Goal: Communication & Community: Answer question/provide support

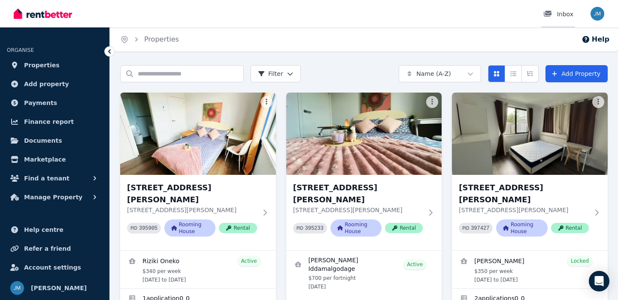
click at [556, 13] on div at bounding box center [550, 14] width 14 height 9
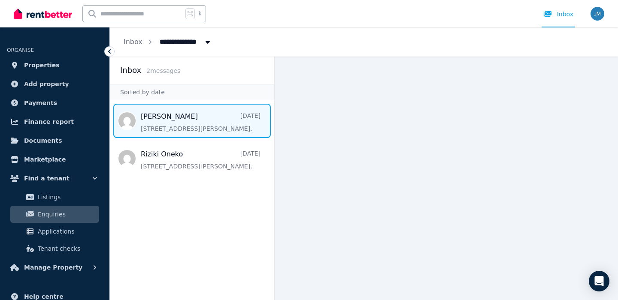
click at [177, 115] on span "Message list" at bounding box center [192, 121] width 164 height 34
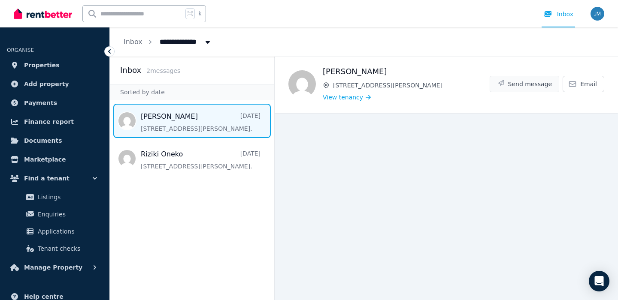
click at [522, 85] on span "Send message" at bounding box center [530, 84] width 44 height 9
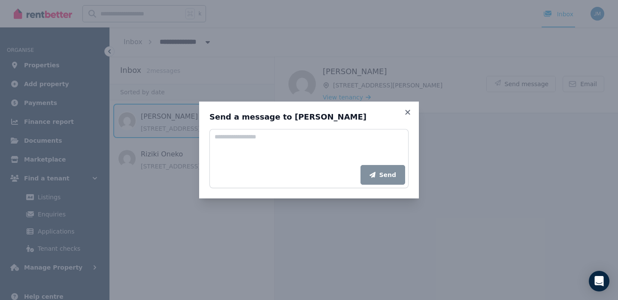
click at [316, 168] on div "Send" at bounding box center [308, 175] width 199 height 27
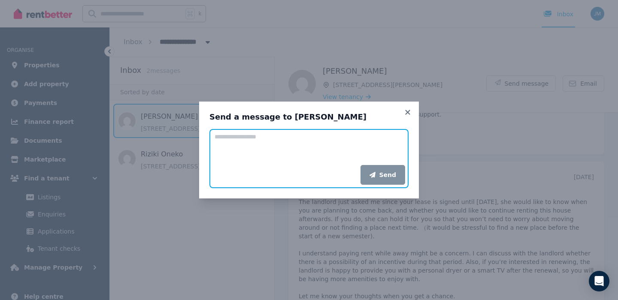
click at [297, 163] on textarea "Add your message" at bounding box center [308, 147] width 199 height 36
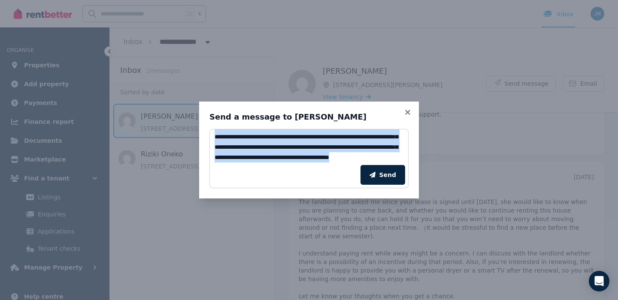
scroll to position [0, 0]
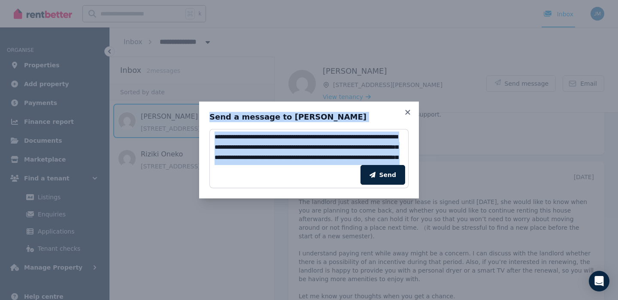
drag, startPoint x: 228, startPoint y: 169, endPoint x: 201, endPoint y: 112, distance: 63.1
click at [201, 112] on div "**********" at bounding box center [309, 150] width 220 height 97
click at [263, 164] on textarea "**********" at bounding box center [308, 147] width 199 height 36
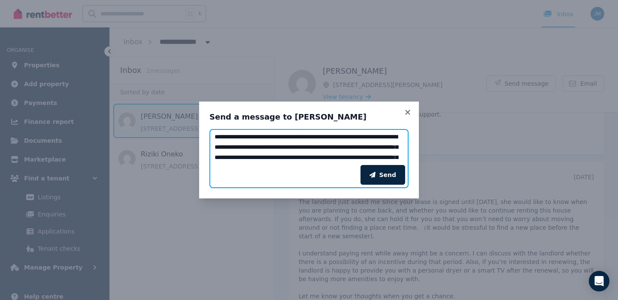
scroll to position [41, 0]
drag, startPoint x: 216, startPoint y: 142, endPoint x: 272, endPoint y: 210, distance: 88.4
click at [272, 210] on div "**********" at bounding box center [309, 150] width 618 height 300
paste textarea "**********"
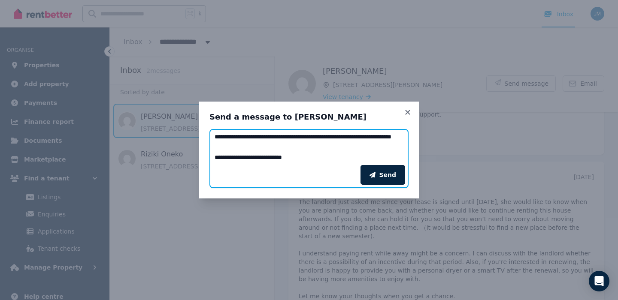
scroll to position [0, 0]
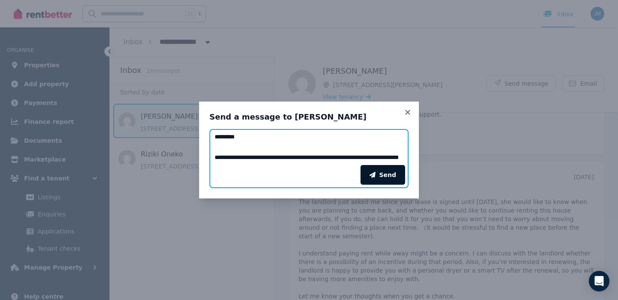
type textarea "**********"
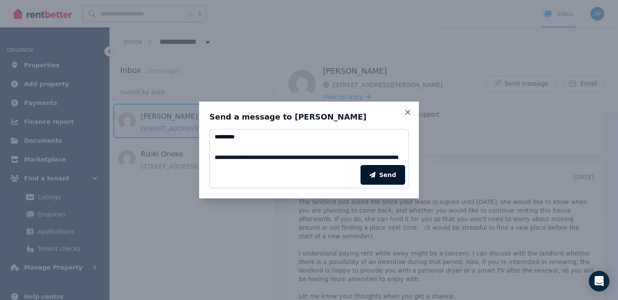
click at [391, 185] on button "Send" at bounding box center [382, 175] width 45 height 20
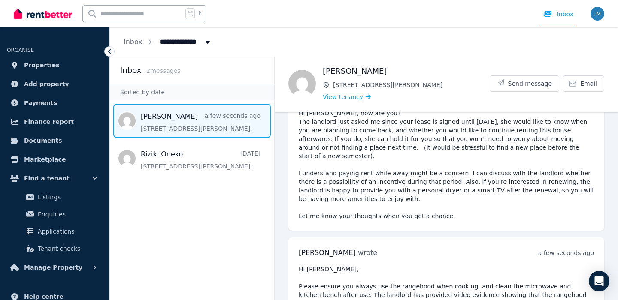
scroll to position [409, 0]
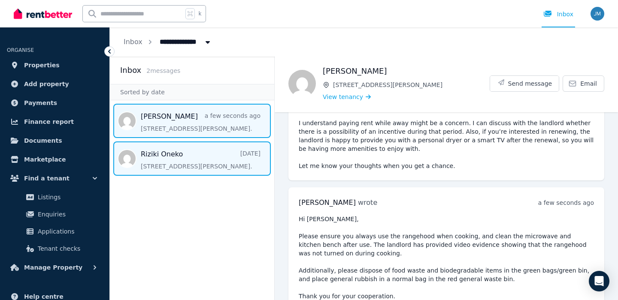
click at [168, 172] on span "Message list" at bounding box center [192, 159] width 164 height 34
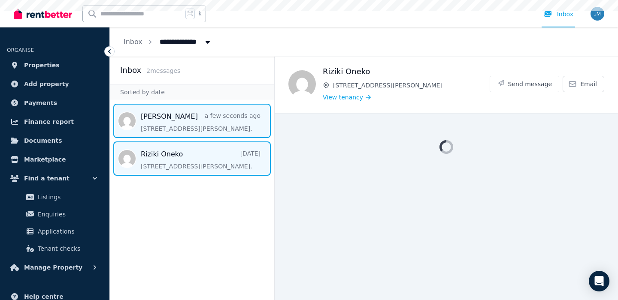
click at [176, 138] on span "Message list" at bounding box center [192, 121] width 164 height 34
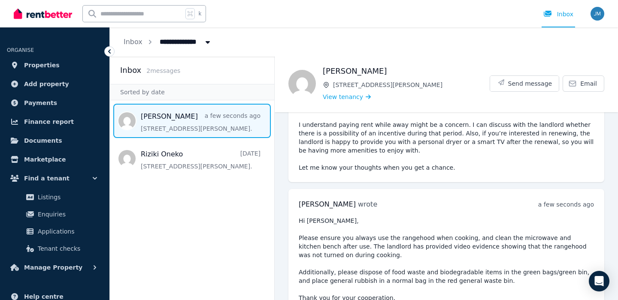
scroll to position [409, 0]
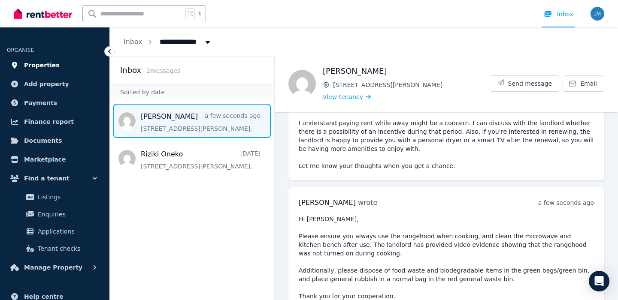
click at [49, 67] on span "Properties" at bounding box center [42, 65] width 36 height 10
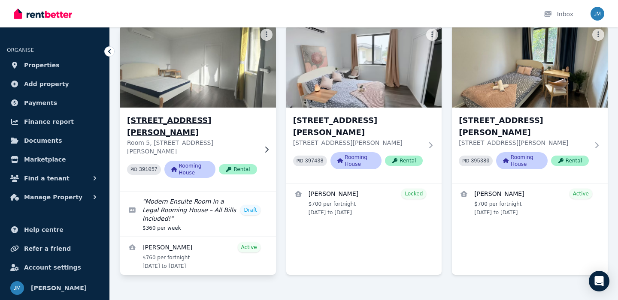
scroll to position [296, 0]
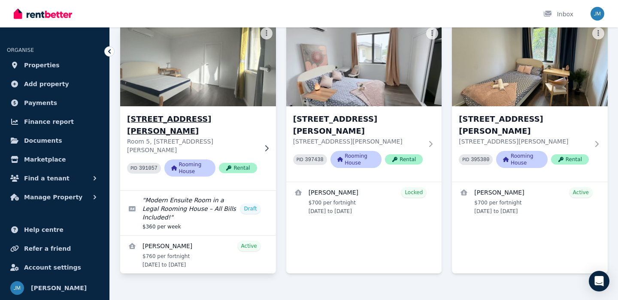
click at [221, 106] on div "Room 5, [STREET_ADDRESS][PERSON_NAME][PERSON_NAME] 391057 Rooming House Rental" at bounding box center [198, 148] width 156 height 84
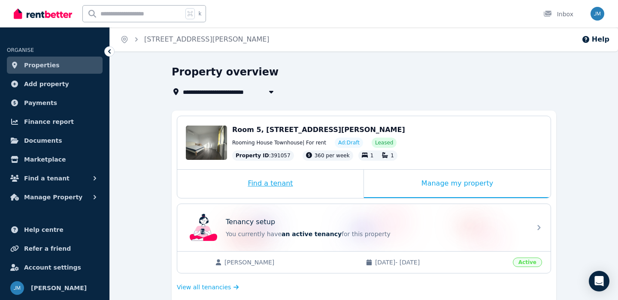
click at [286, 185] on div "Find a tenant" at bounding box center [270, 184] width 186 height 28
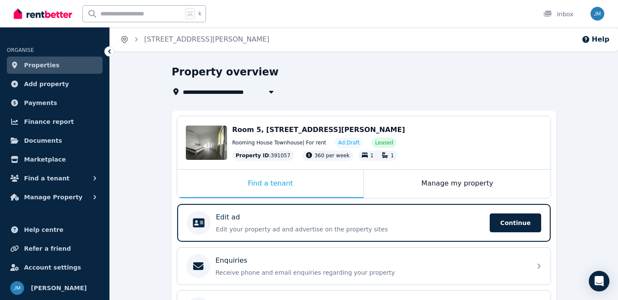
click at [121, 40] on icon "Breadcrumb" at bounding box center [124, 39] width 6 height 6
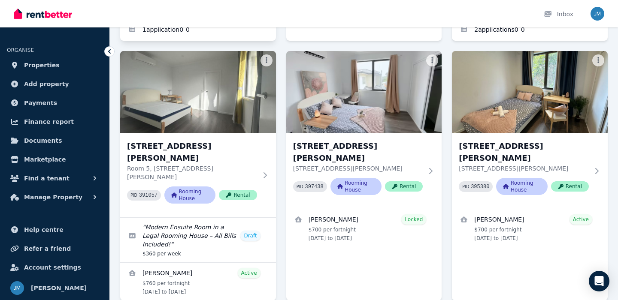
scroll to position [300, 0]
